Goal: Navigation & Orientation: Find specific page/section

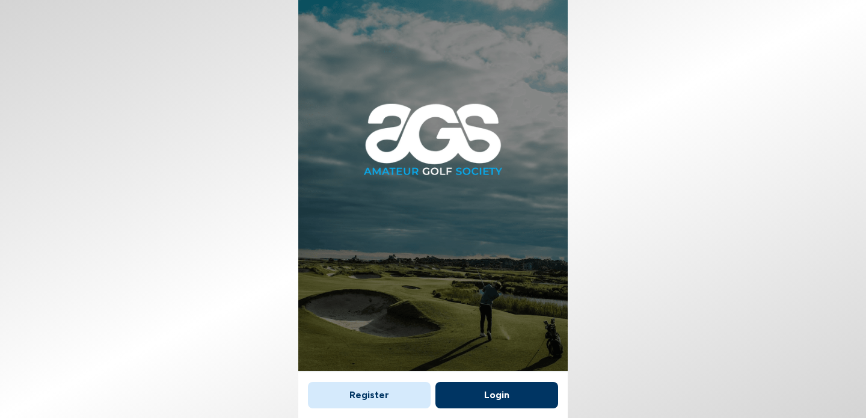
click at [509, 390] on button "Login" at bounding box center [496, 395] width 123 height 26
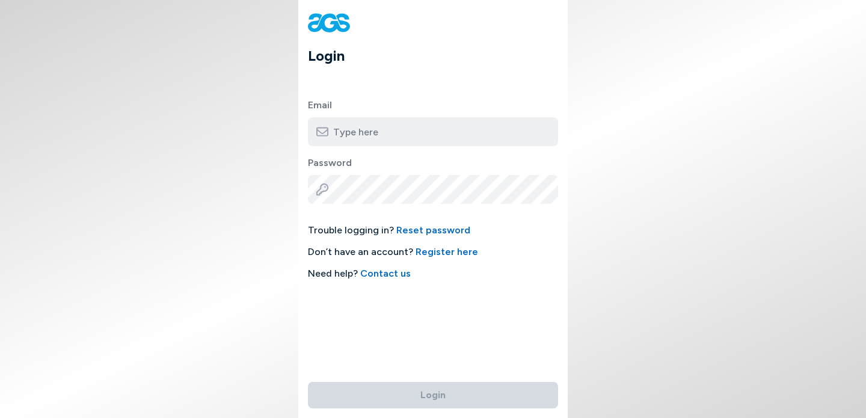
click at [462, 132] on input "email" at bounding box center [433, 131] width 250 height 29
type input "[EMAIL_ADDRESS][DOMAIN_NAME]"
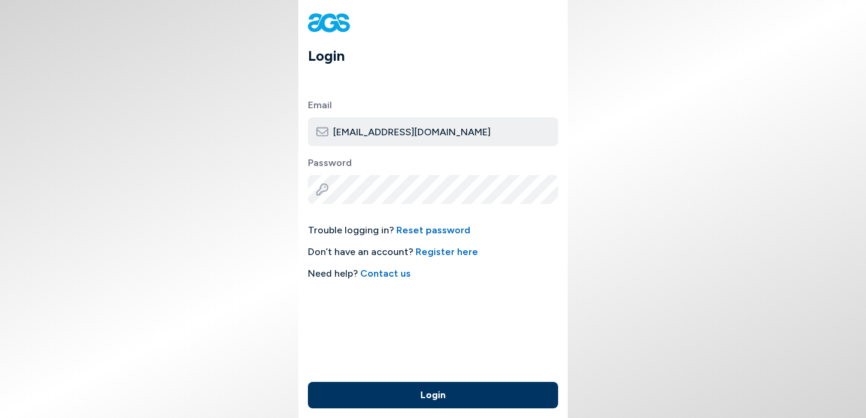
click at [422, 394] on button "Login" at bounding box center [433, 395] width 250 height 26
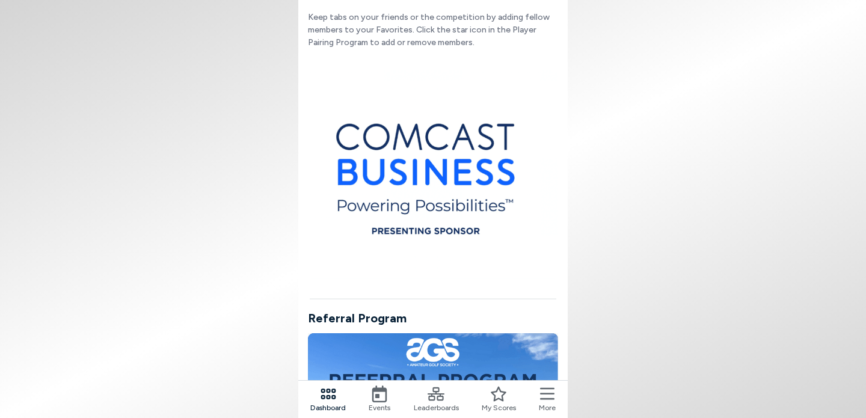
scroll to position [689, 0]
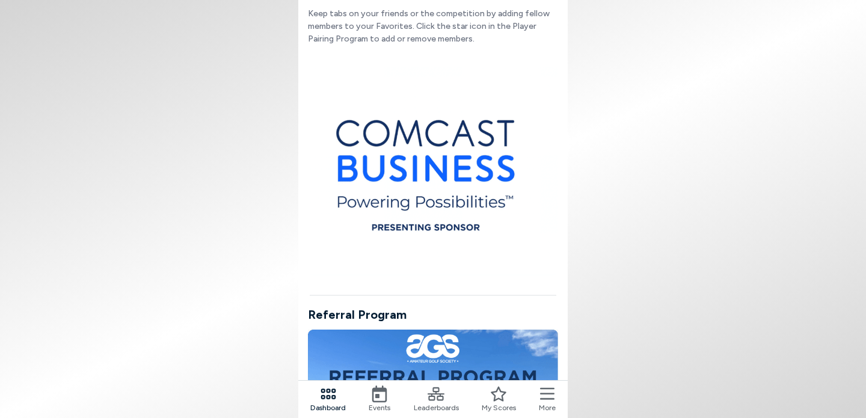
click at [376, 395] on icon at bounding box center [379, 393] width 15 height 17
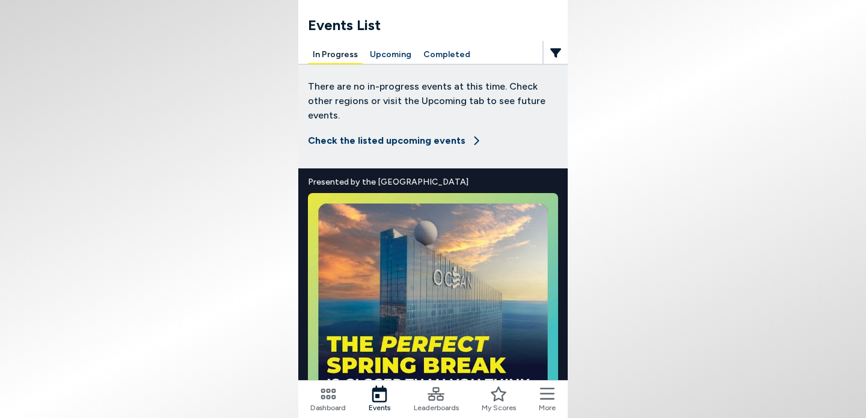
click at [393, 61] on button "Upcoming" at bounding box center [390, 55] width 51 height 19
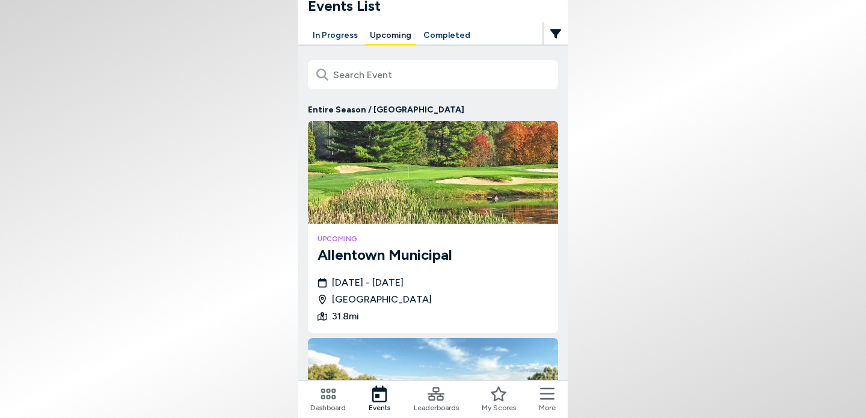
scroll to position [5, 0]
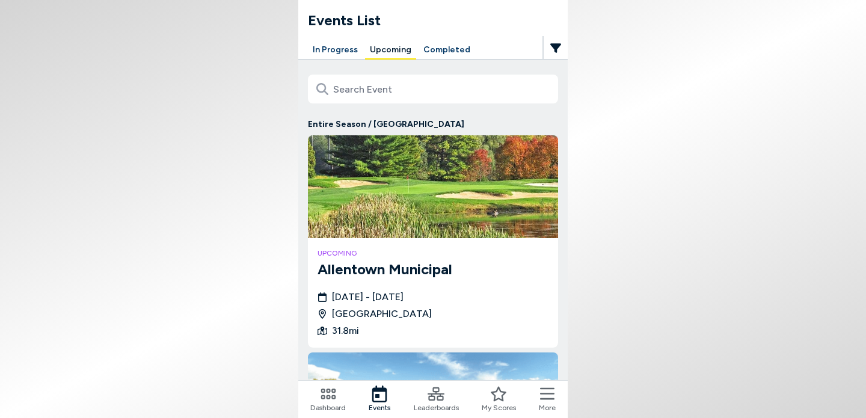
click at [337, 50] on button "In Progress" at bounding box center [335, 50] width 55 height 19
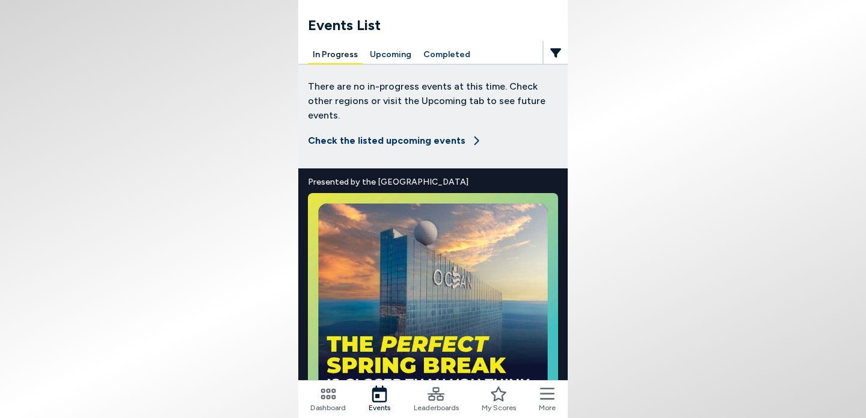
click at [388, 58] on button "Upcoming" at bounding box center [390, 55] width 51 height 19
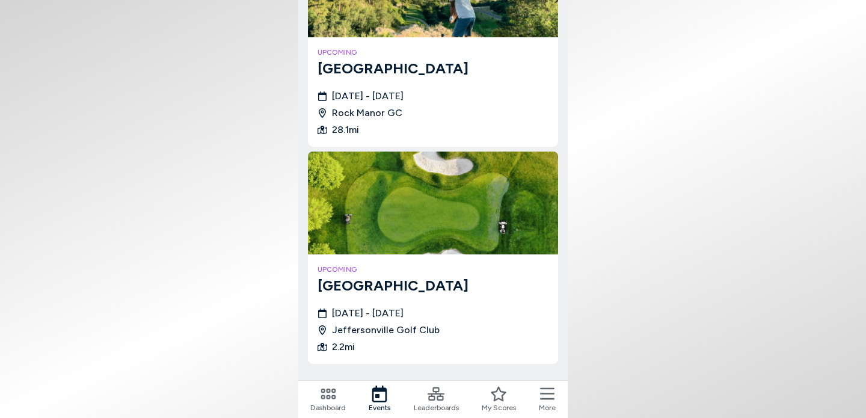
scroll to position [448, 0]
